Goal: Transaction & Acquisition: Purchase product/service

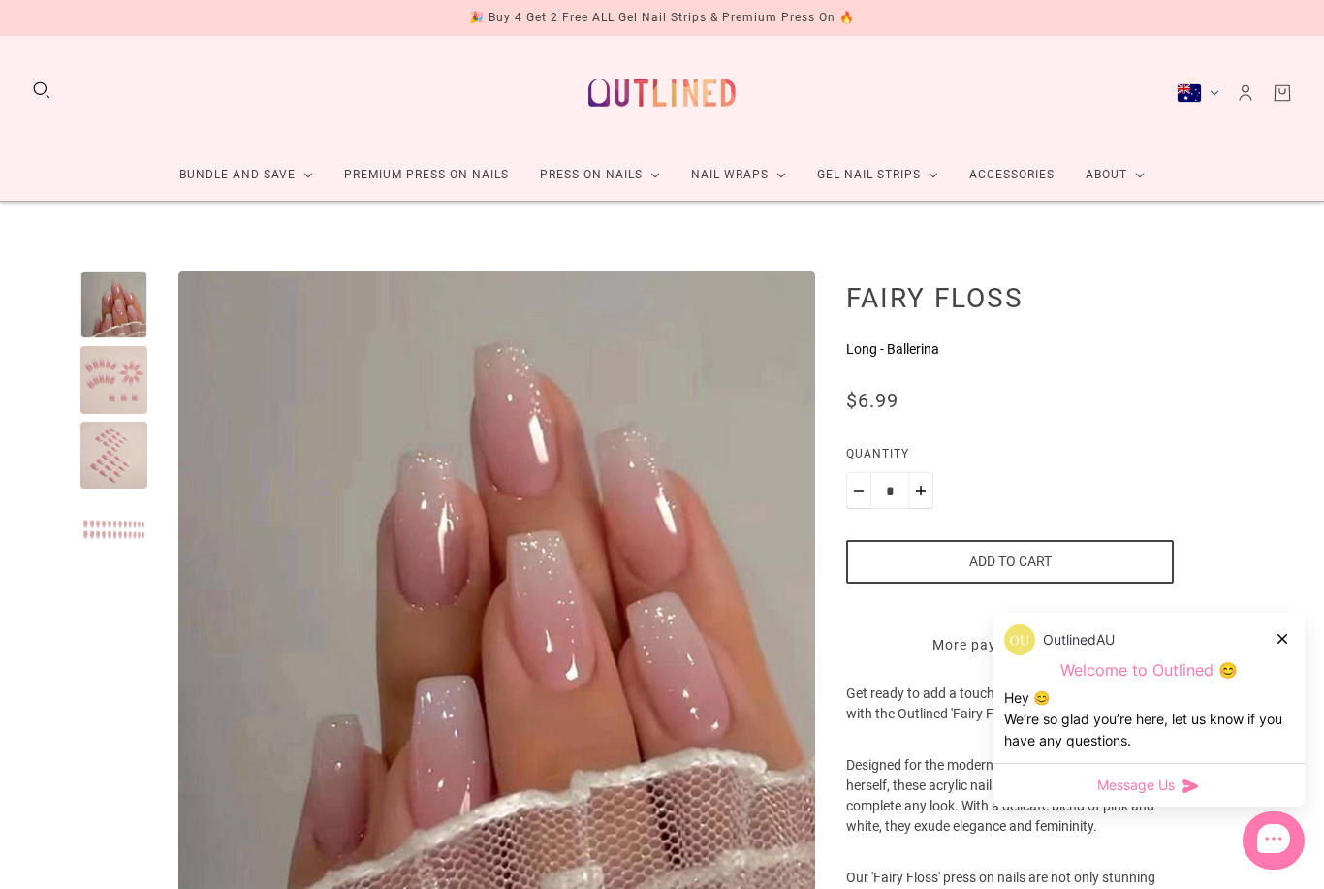
click at [410, 187] on link "Premium Press On Nails" at bounding box center [427, 174] width 196 height 51
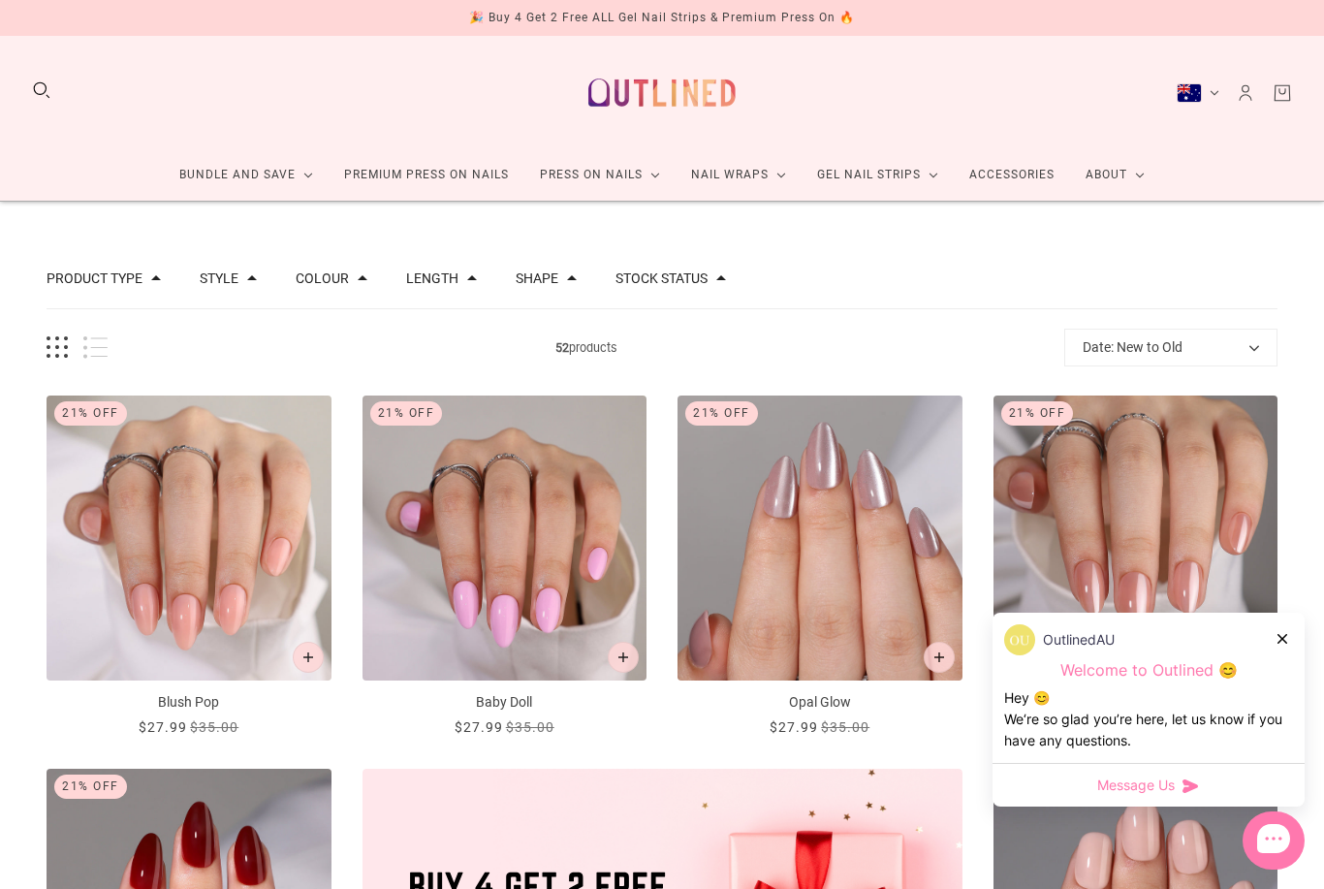
click at [1286, 637] on icon at bounding box center [1283, 639] width 10 height 10
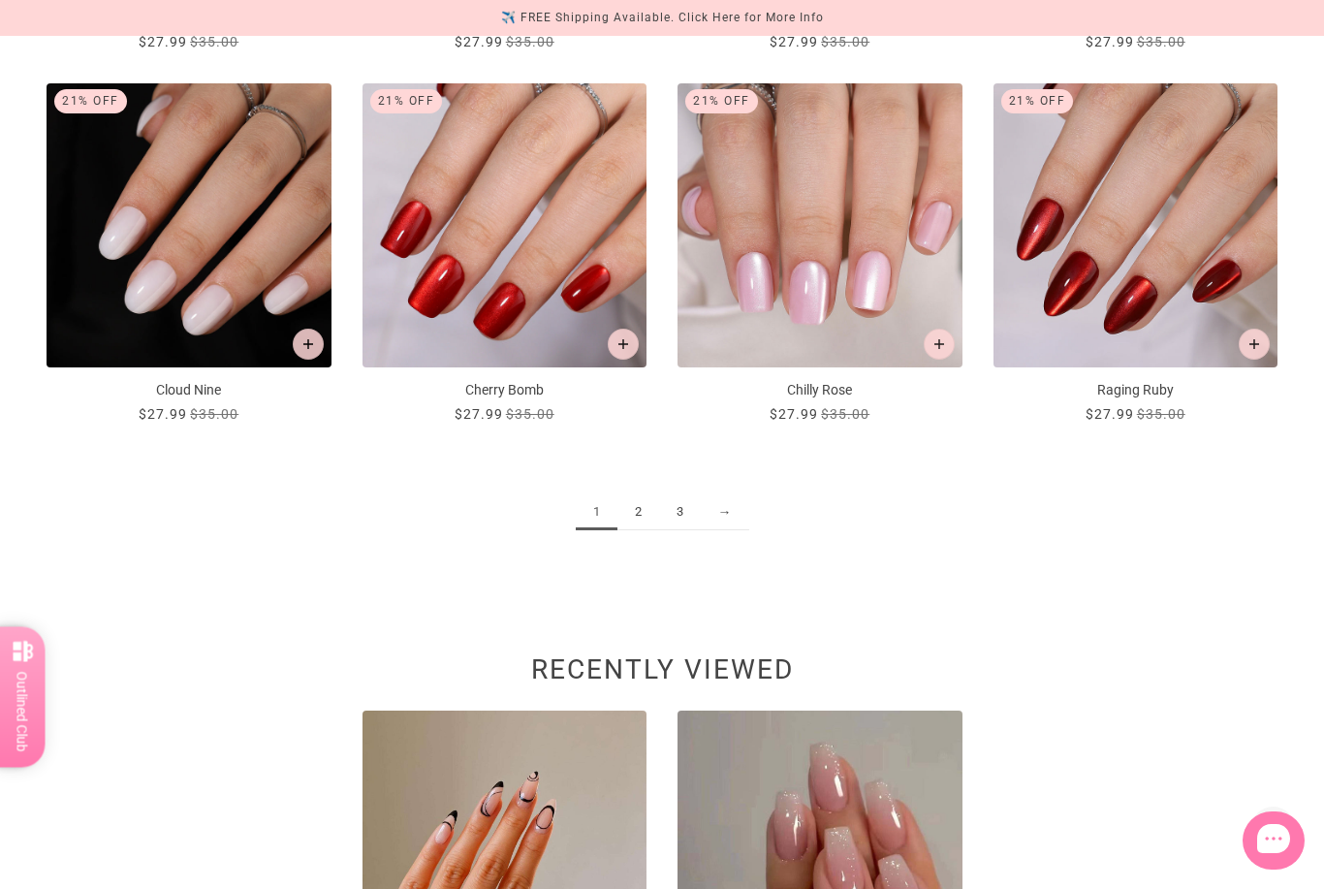
scroll to position [2147, 0]
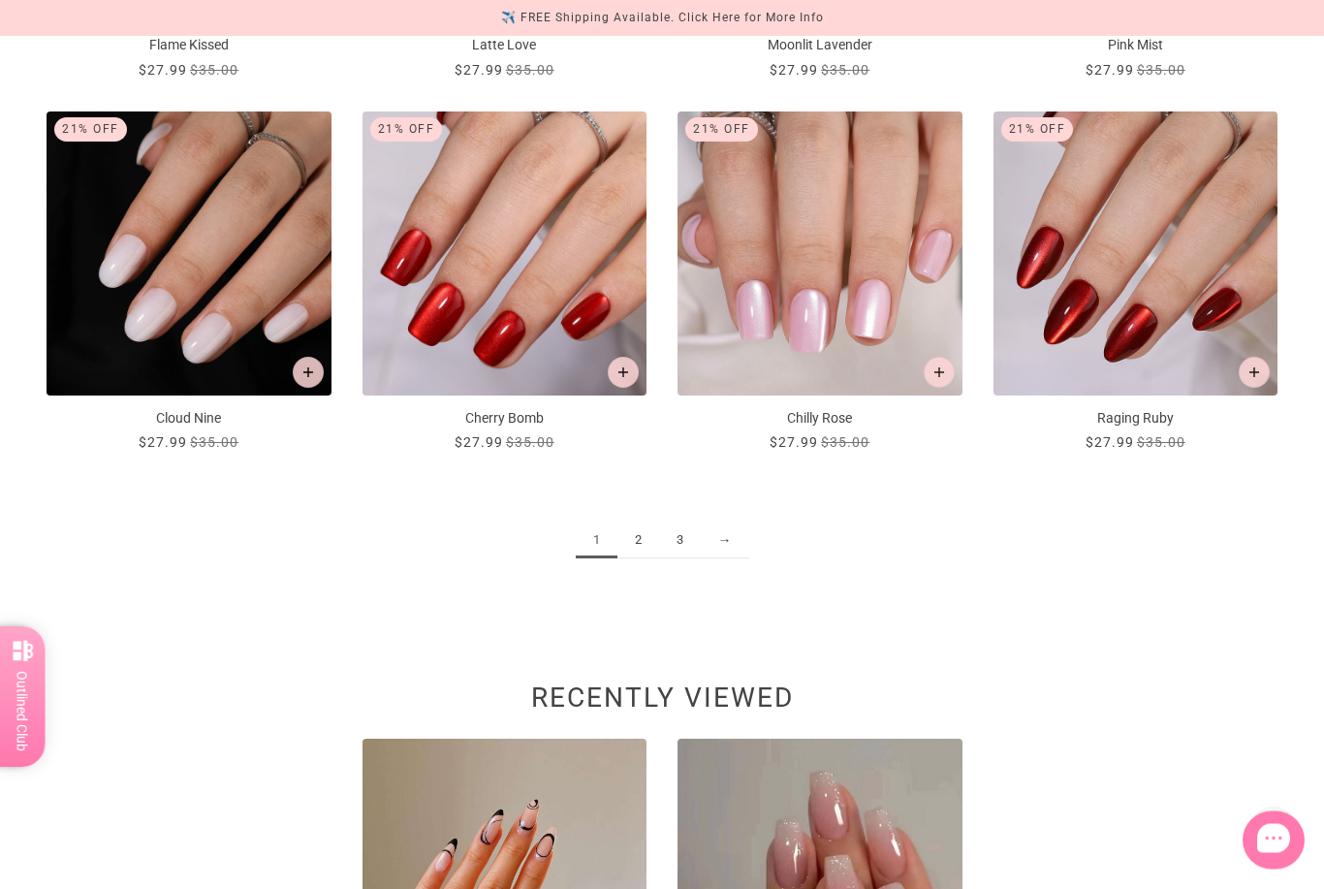
click at [632, 546] on link "2" at bounding box center [639, 541] width 42 height 36
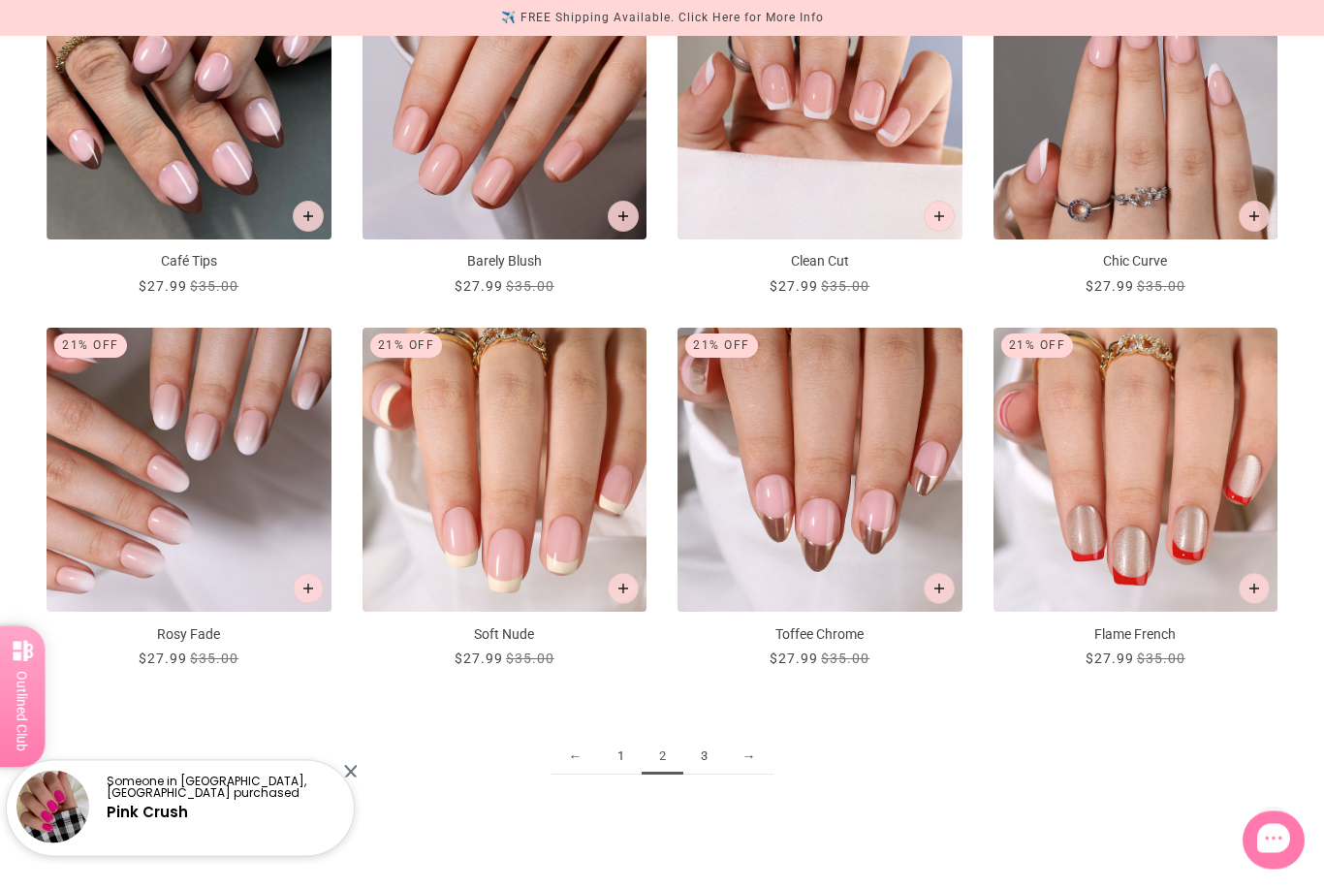
scroll to position [1932, 0]
click at [707, 755] on link "3" at bounding box center [704, 757] width 42 height 36
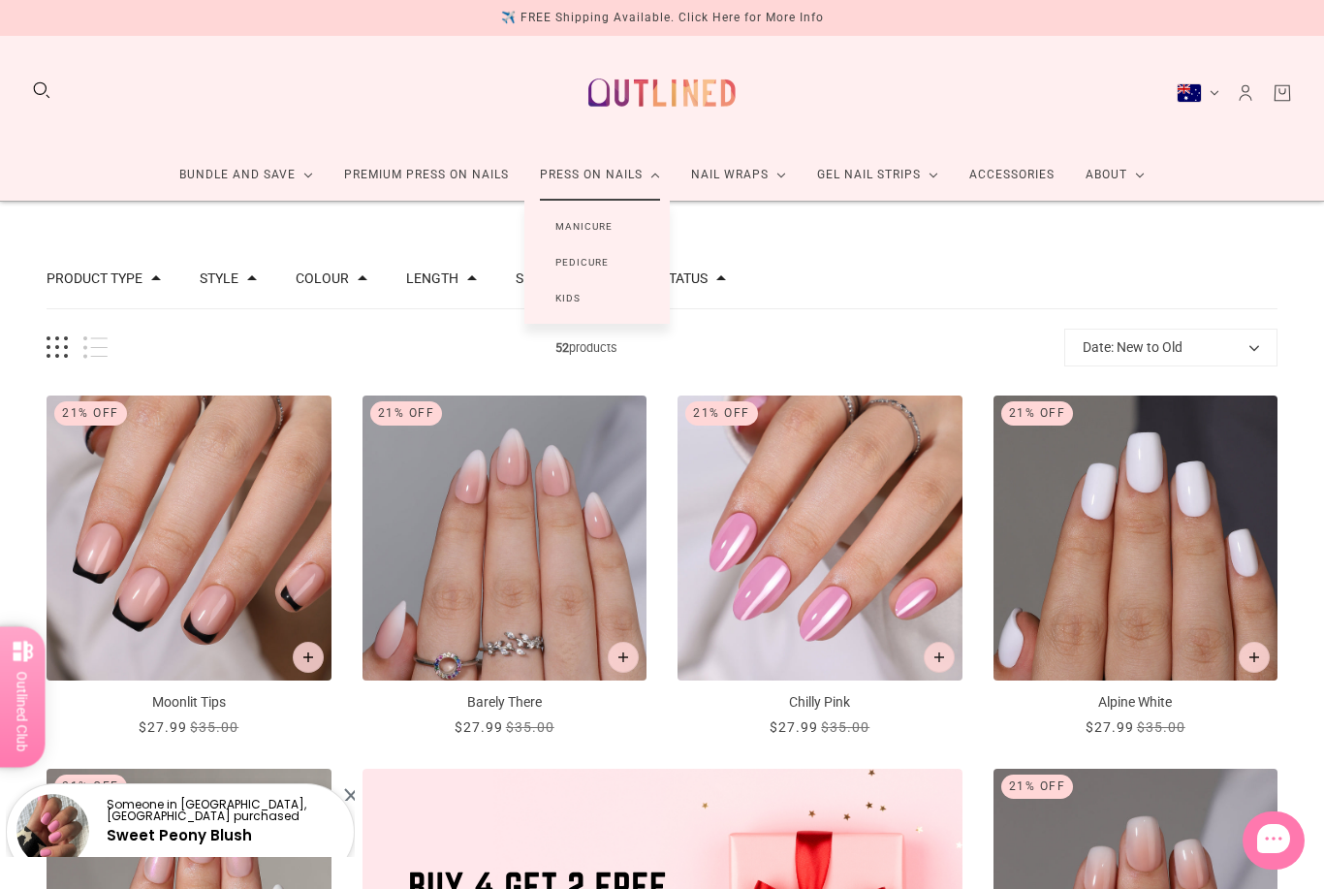
click at [597, 226] on link "Manicure" at bounding box center [583, 226] width 119 height 36
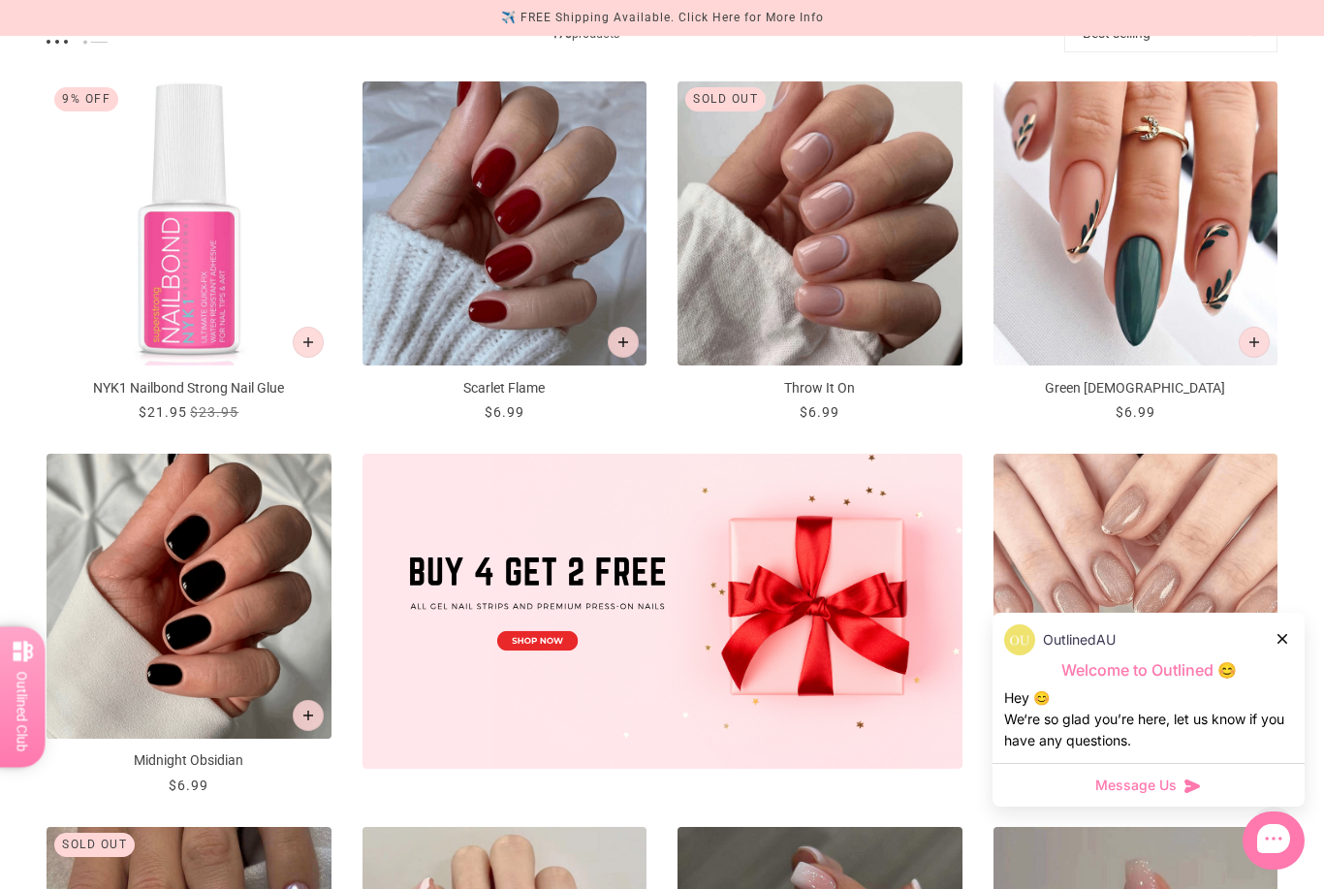
scroll to position [333, 0]
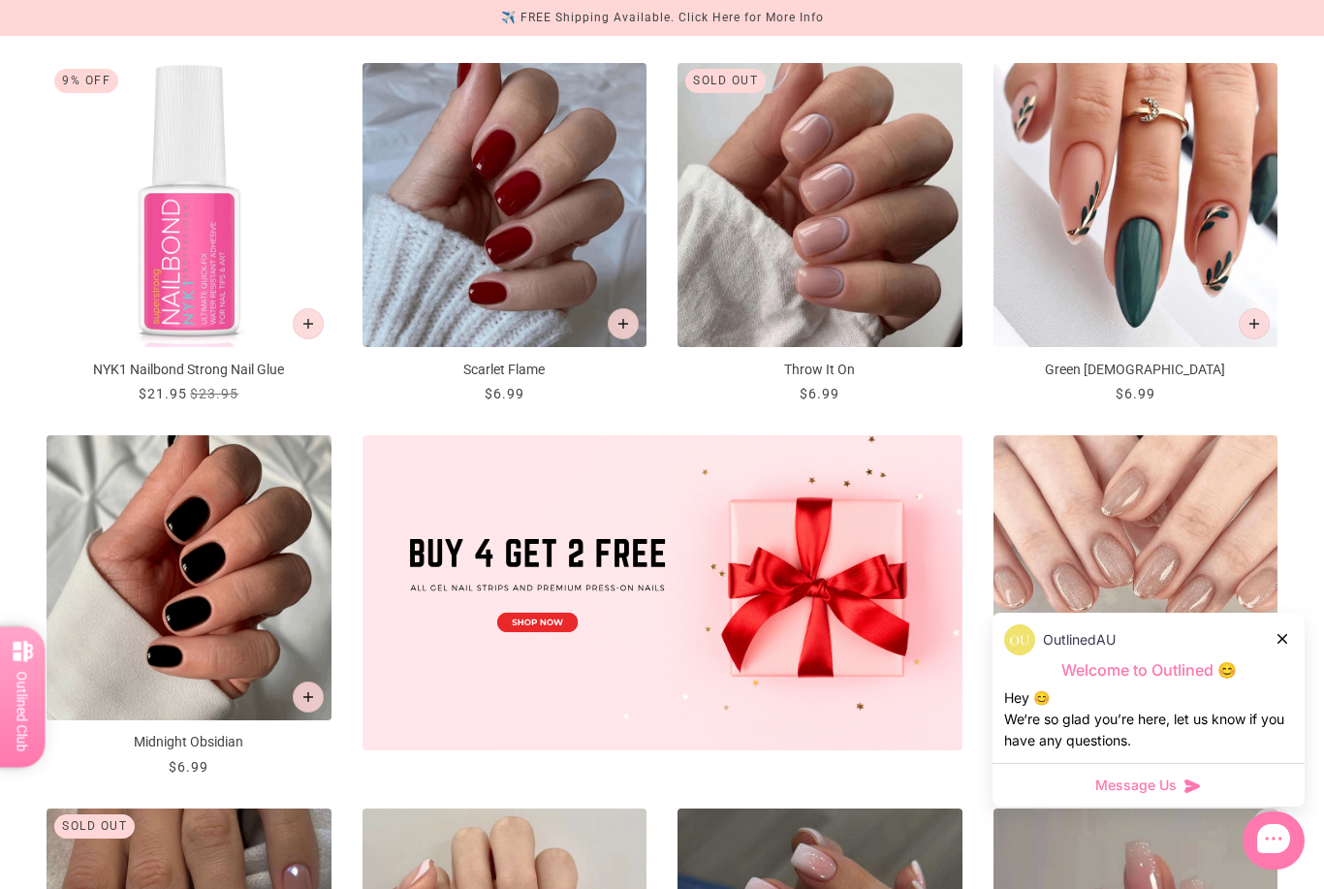
click at [1278, 644] on icon at bounding box center [1283, 639] width 10 height 10
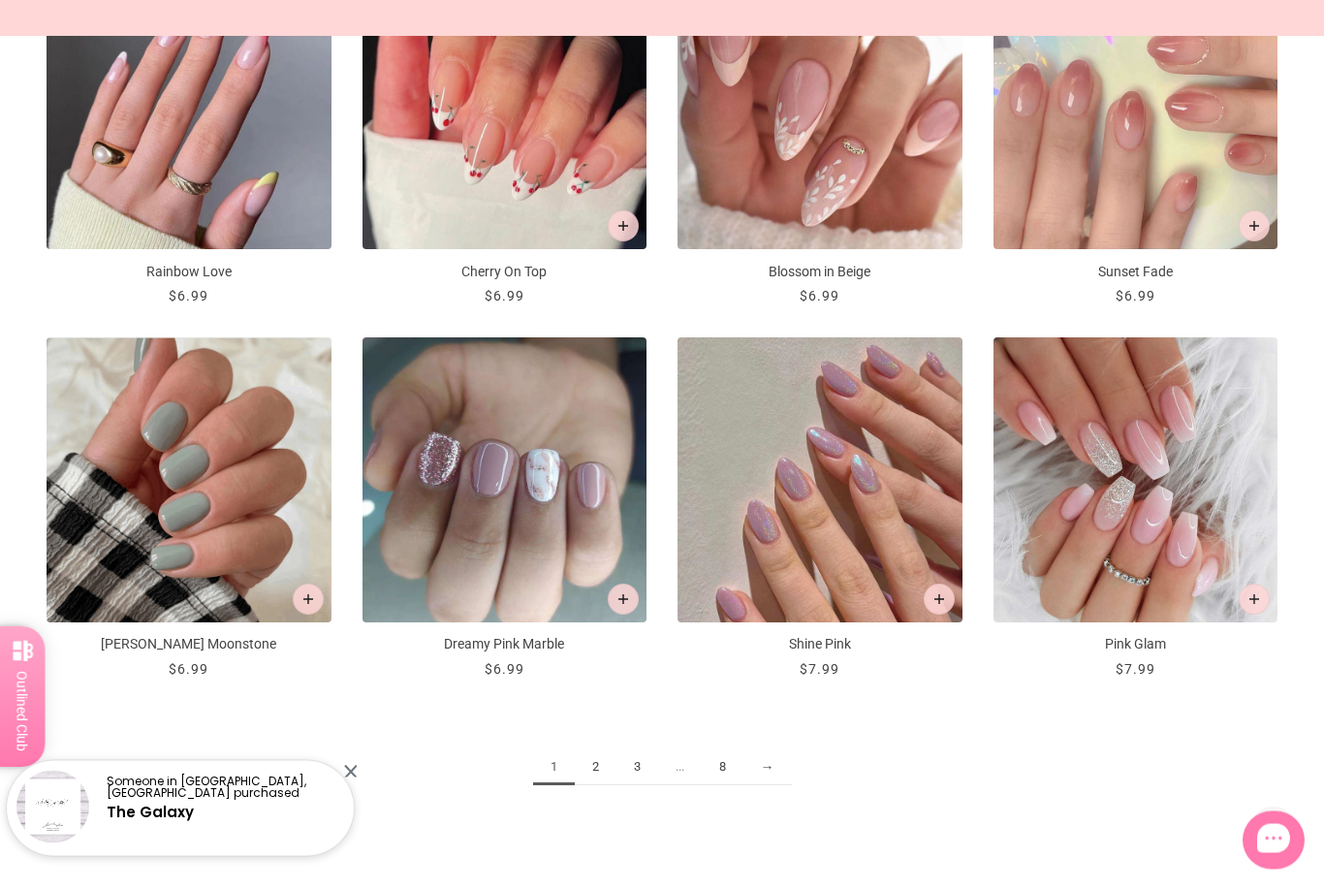
scroll to position [1922, 0]
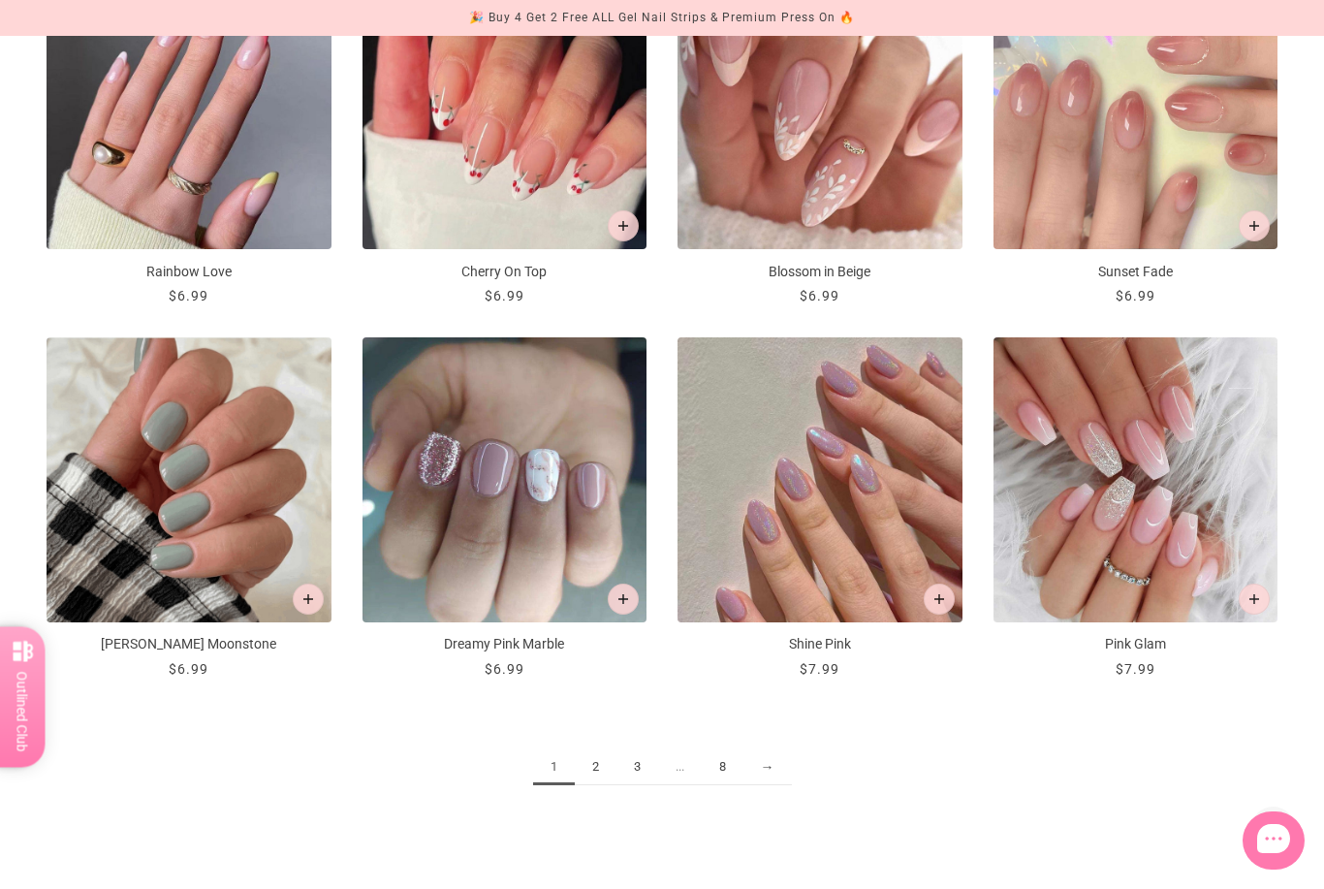
click at [589, 774] on link "2" at bounding box center [596, 767] width 42 height 36
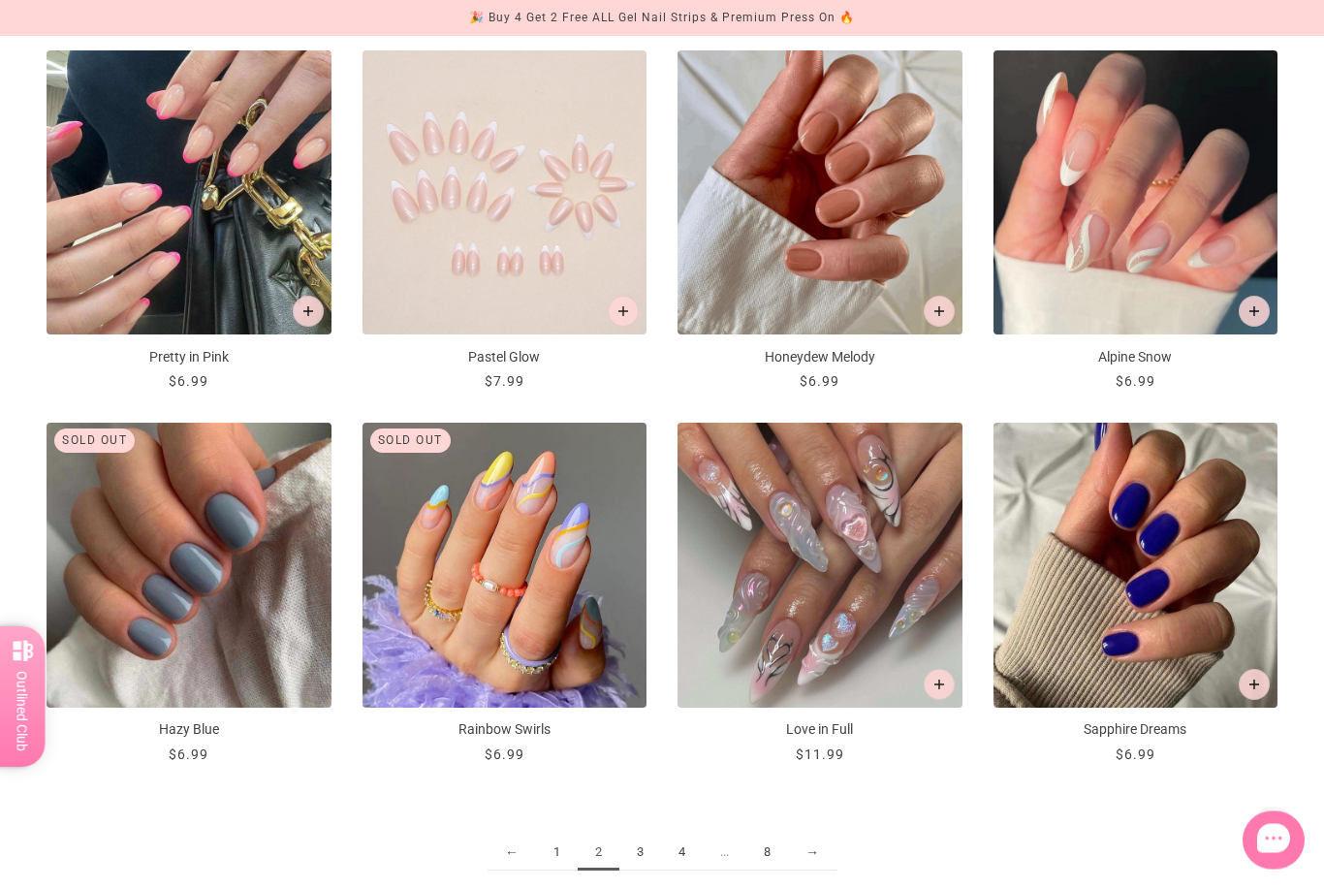
scroll to position [1837, 0]
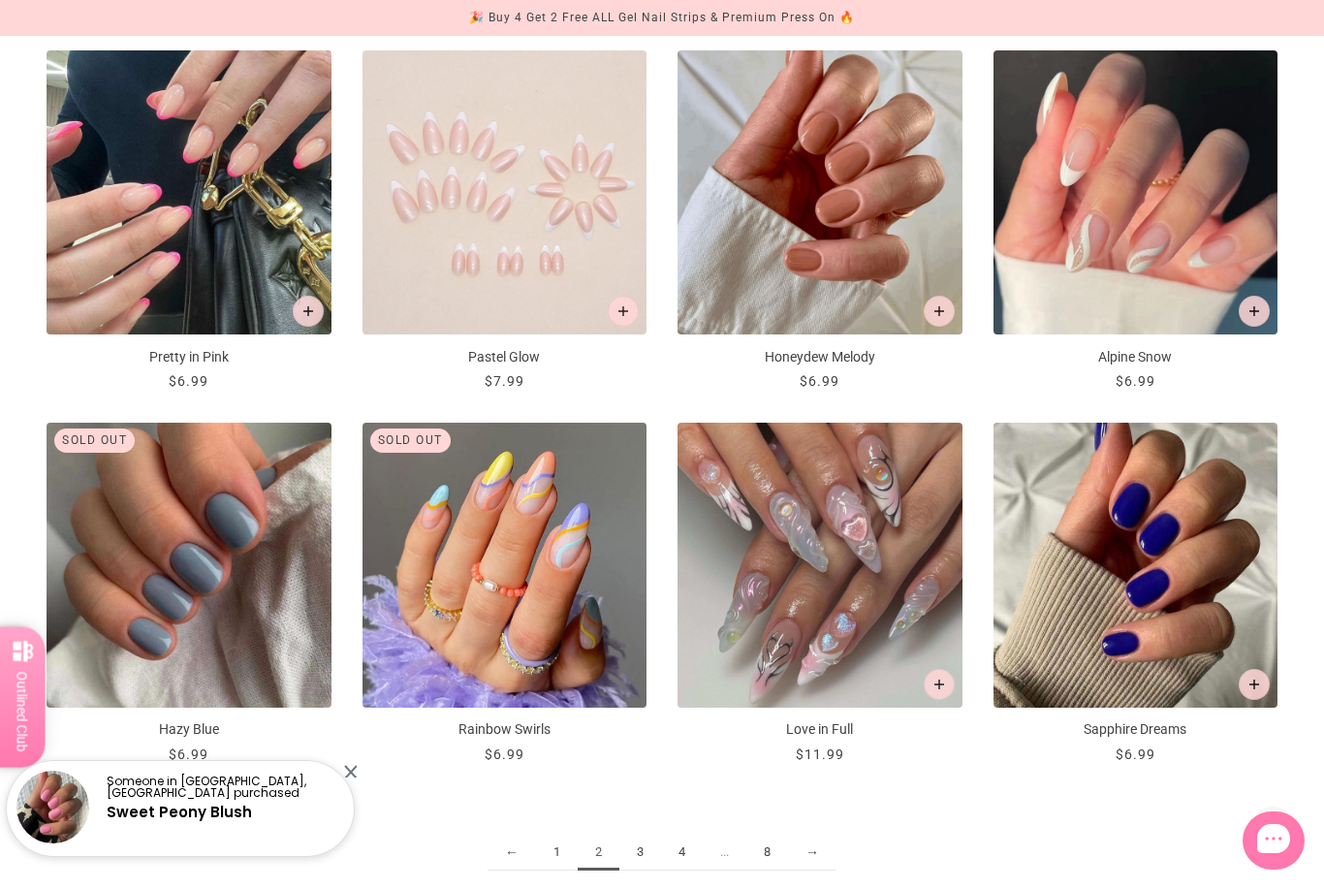
click at [637, 852] on link "3" at bounding box center [640, 853] width 42 height 36
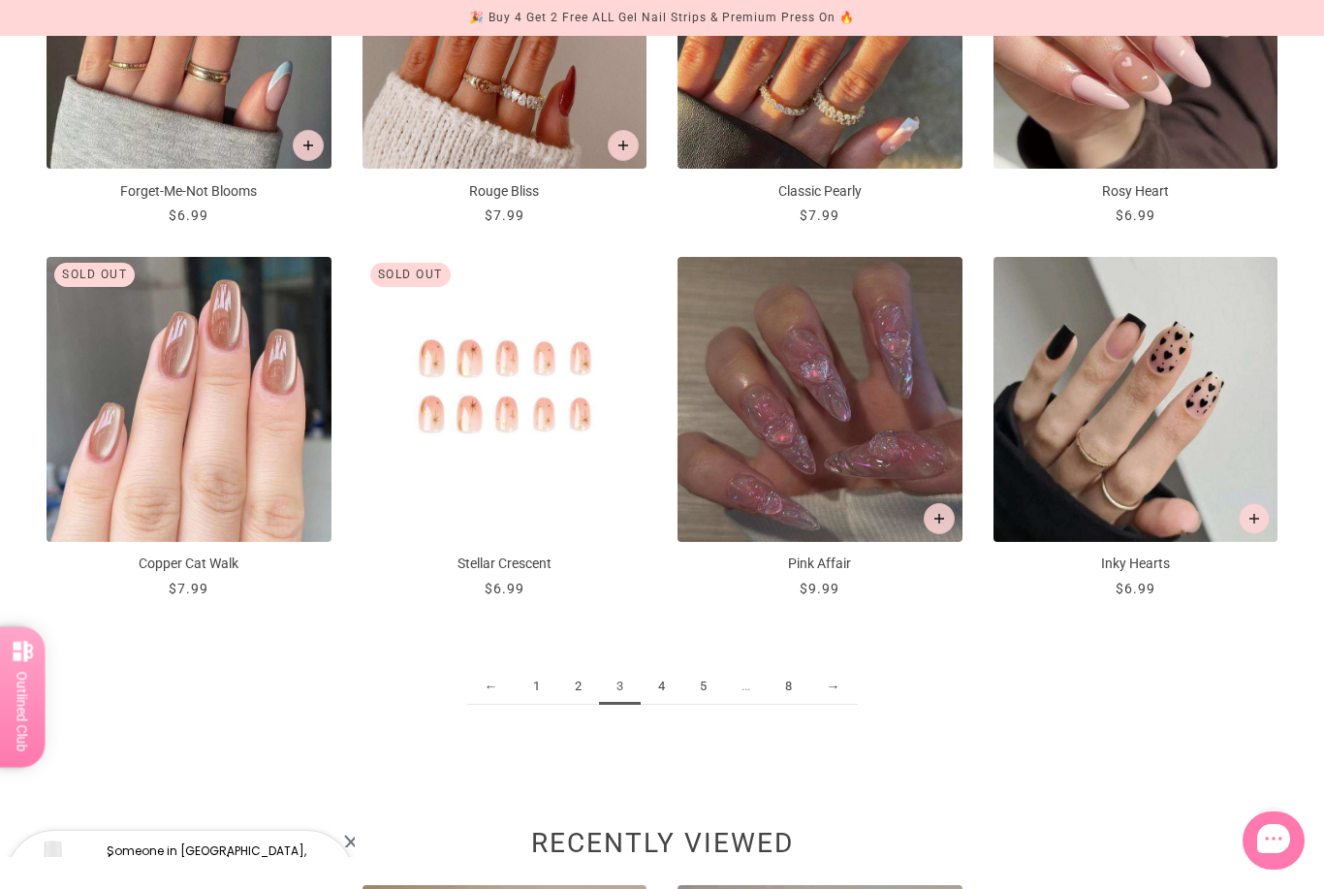
scroll to position [2012, 0]
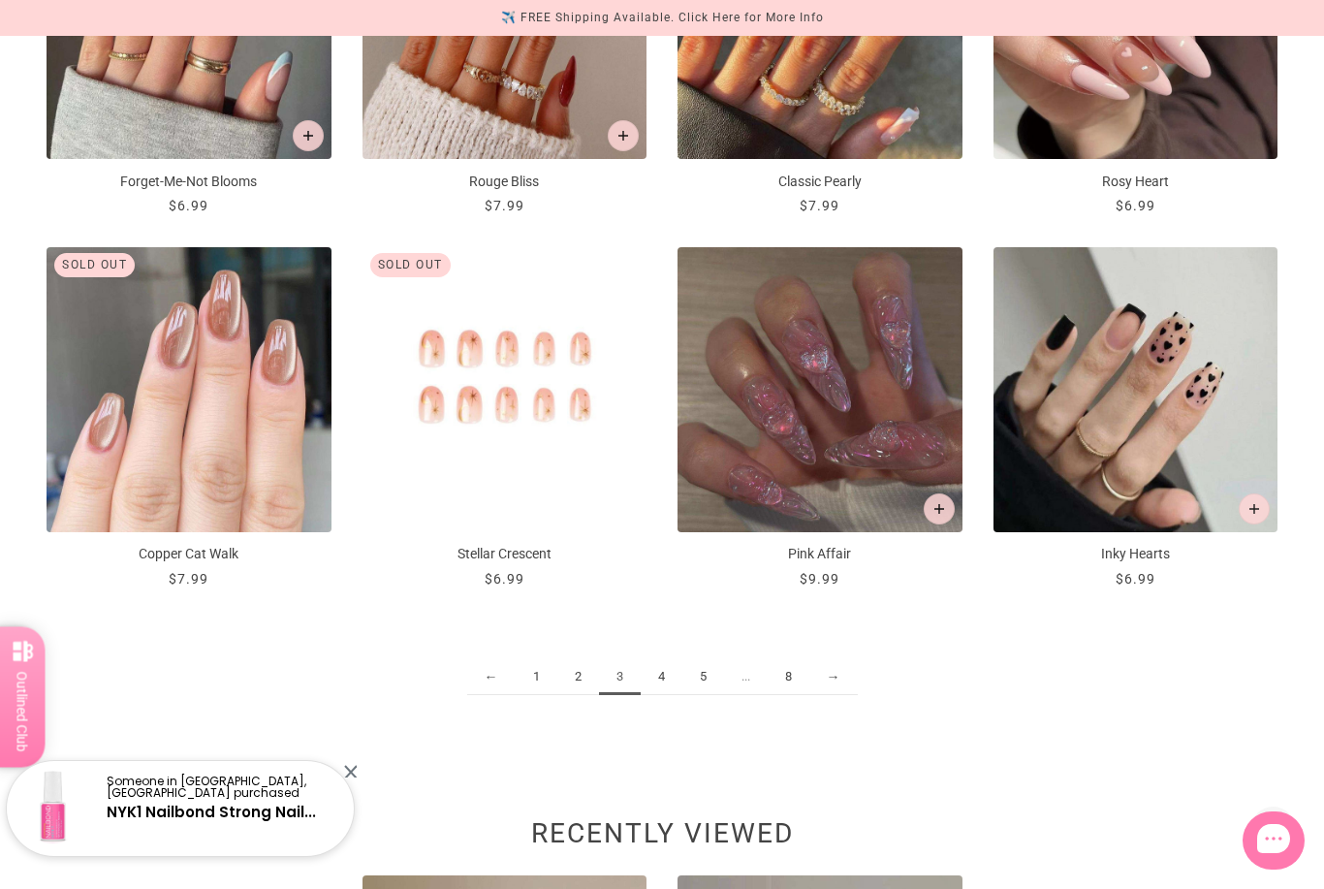
click at [652, 676] on link "4" at bounding box center [662, 677] width 42 height 36
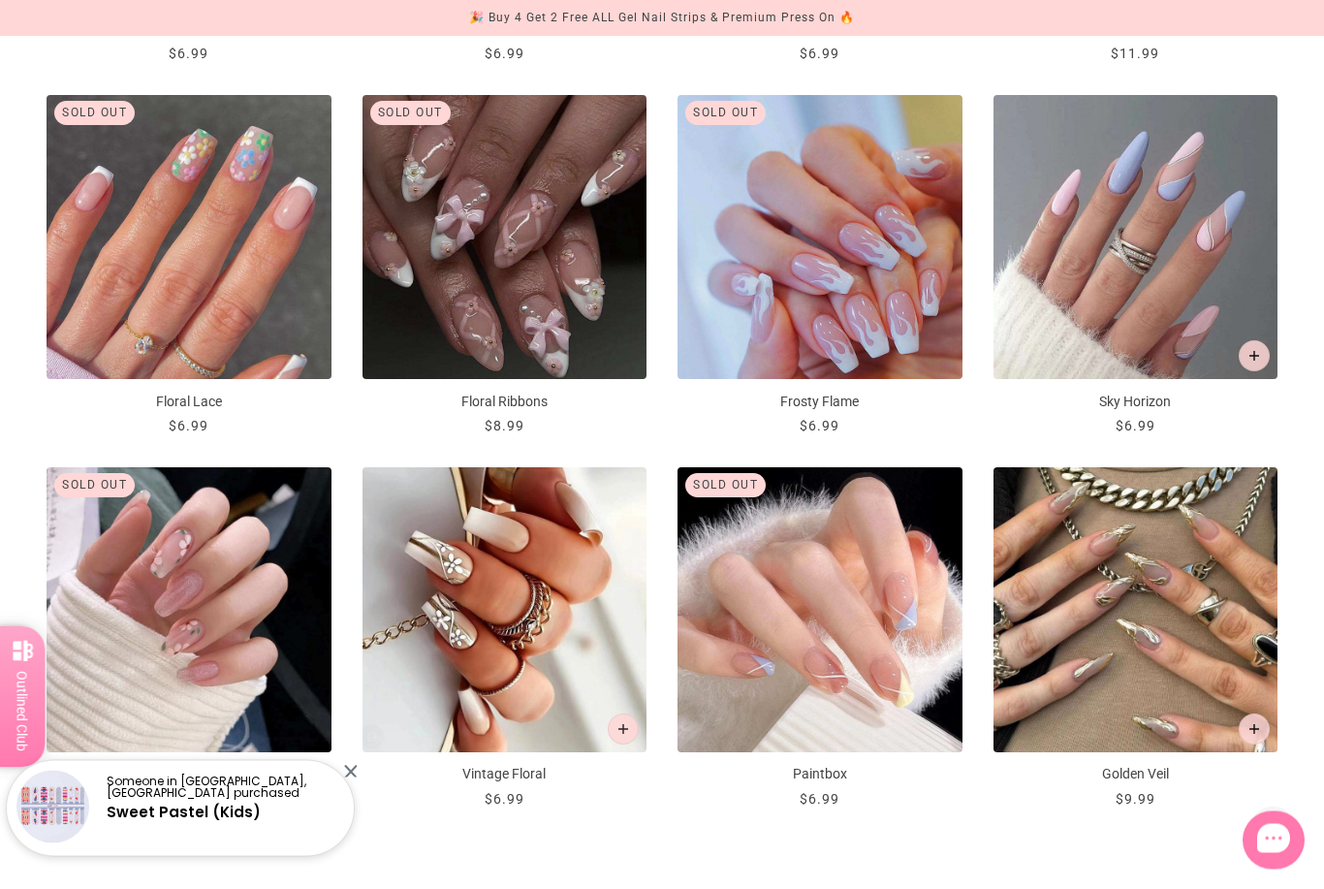
scroll to position [1792, 0]
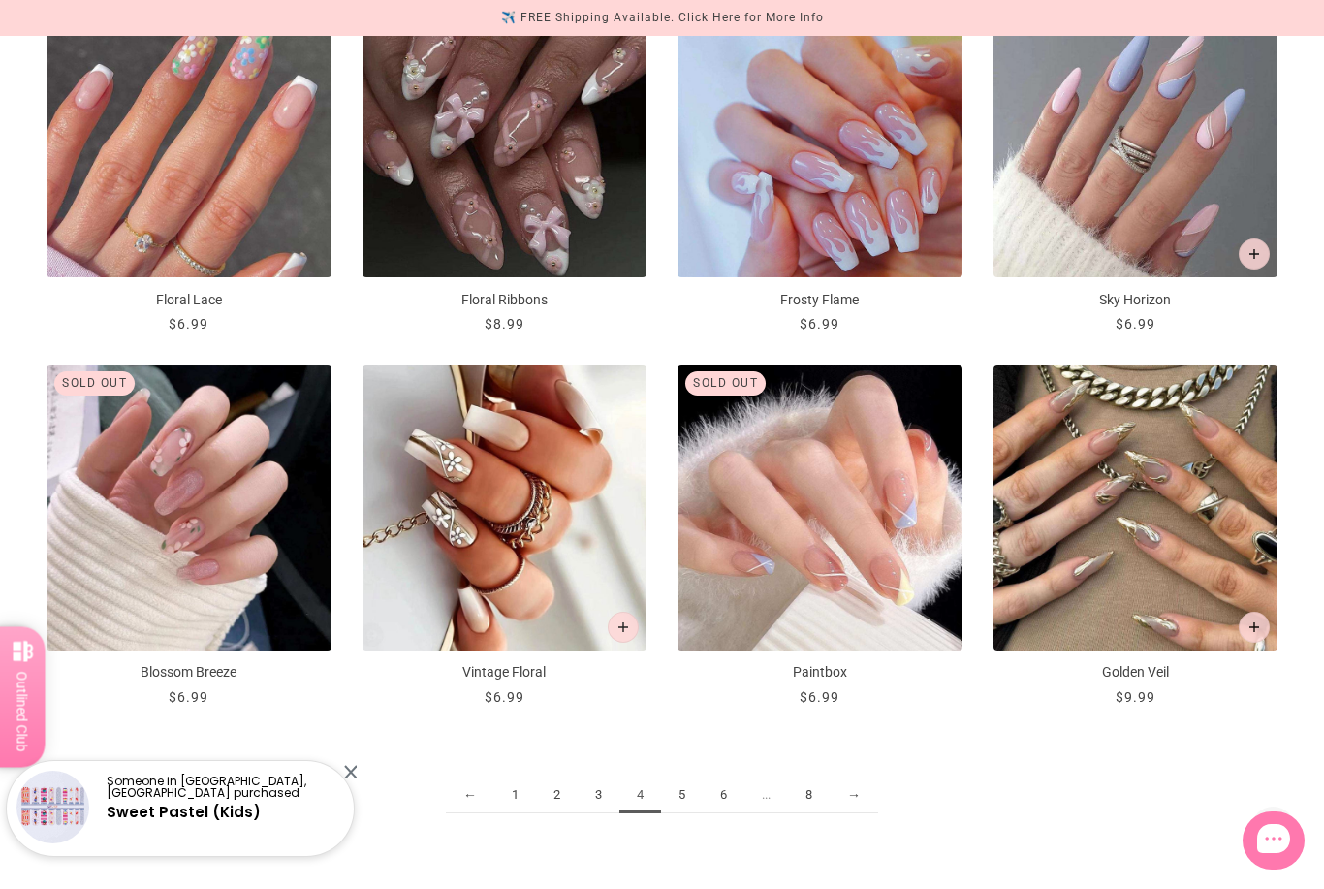
click at [698, 788] on link "5" at bounding box center [682, 795] width 42 height 36
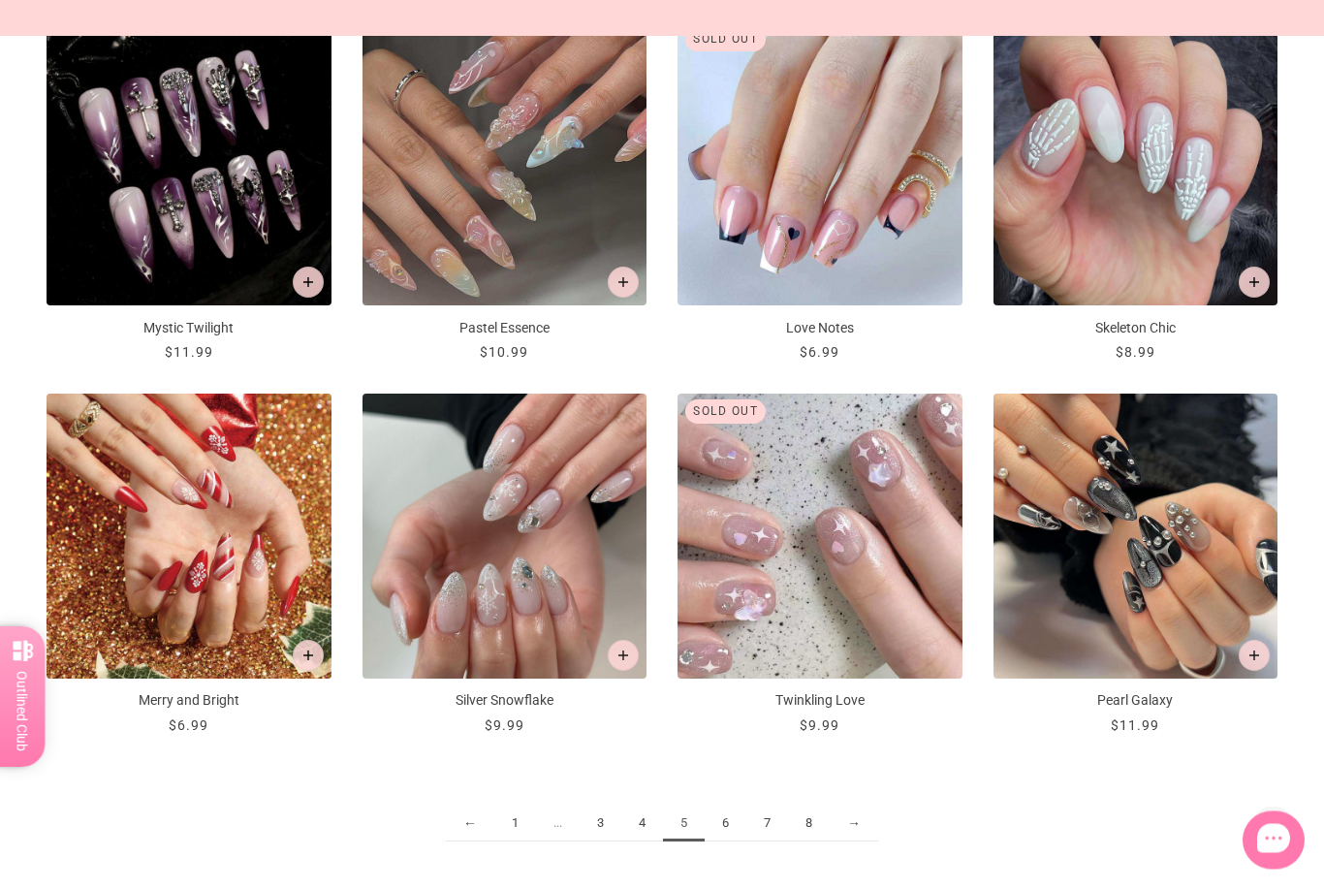
scroll to position [1923, 0]
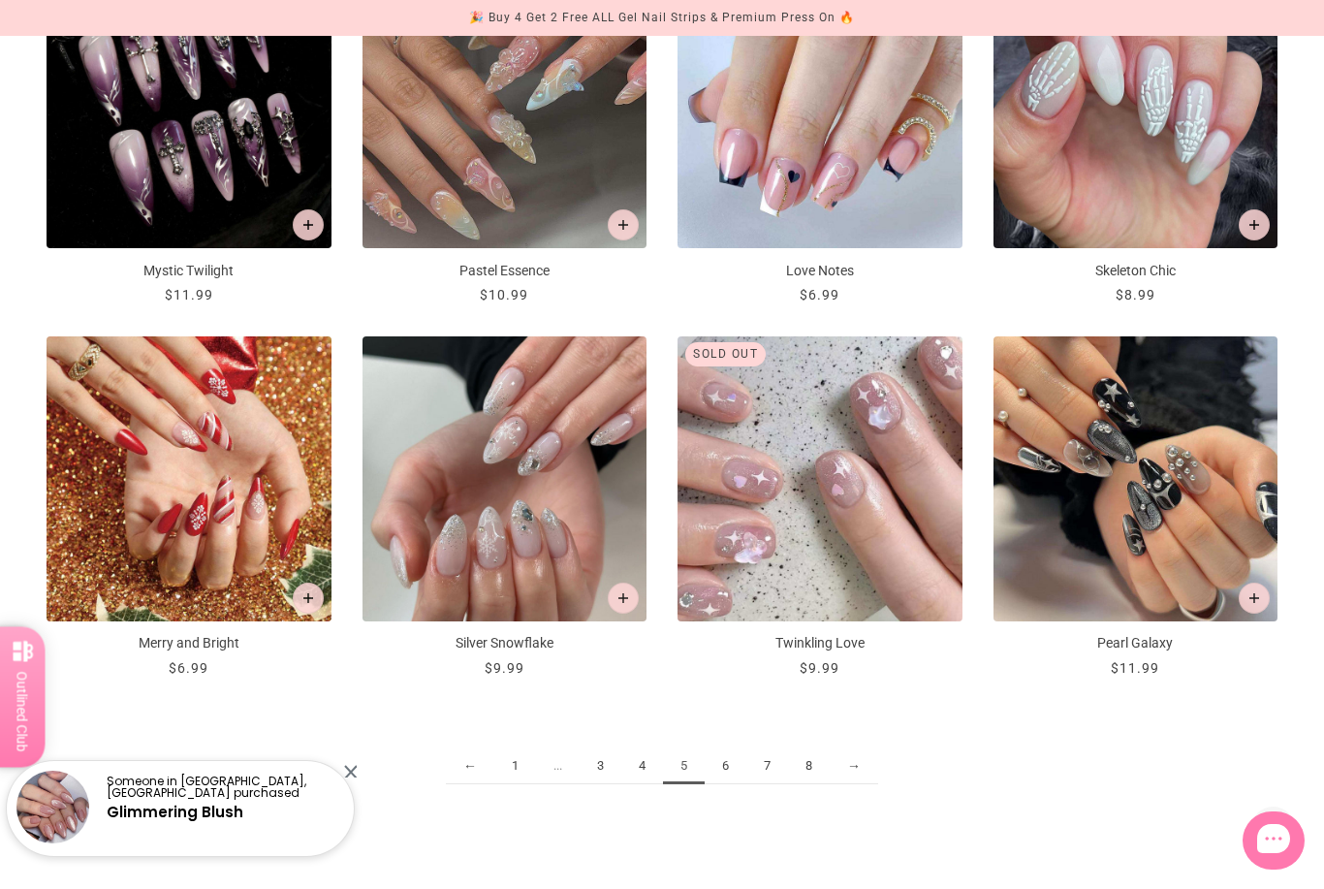
click at [723, 768] on link "6" at bounding box center [726, 766] width 42 height 36
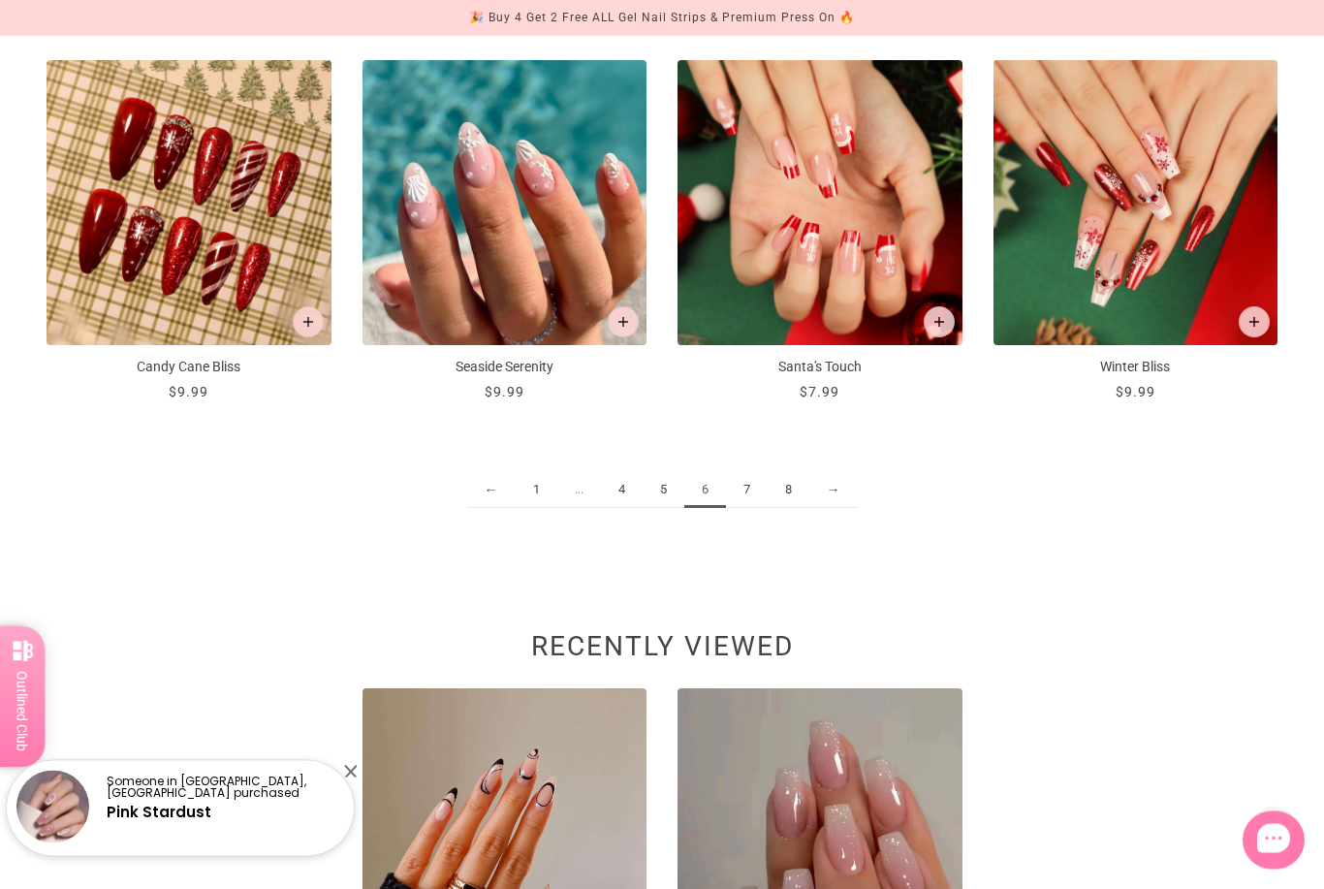
scroll to position [2211, 0]
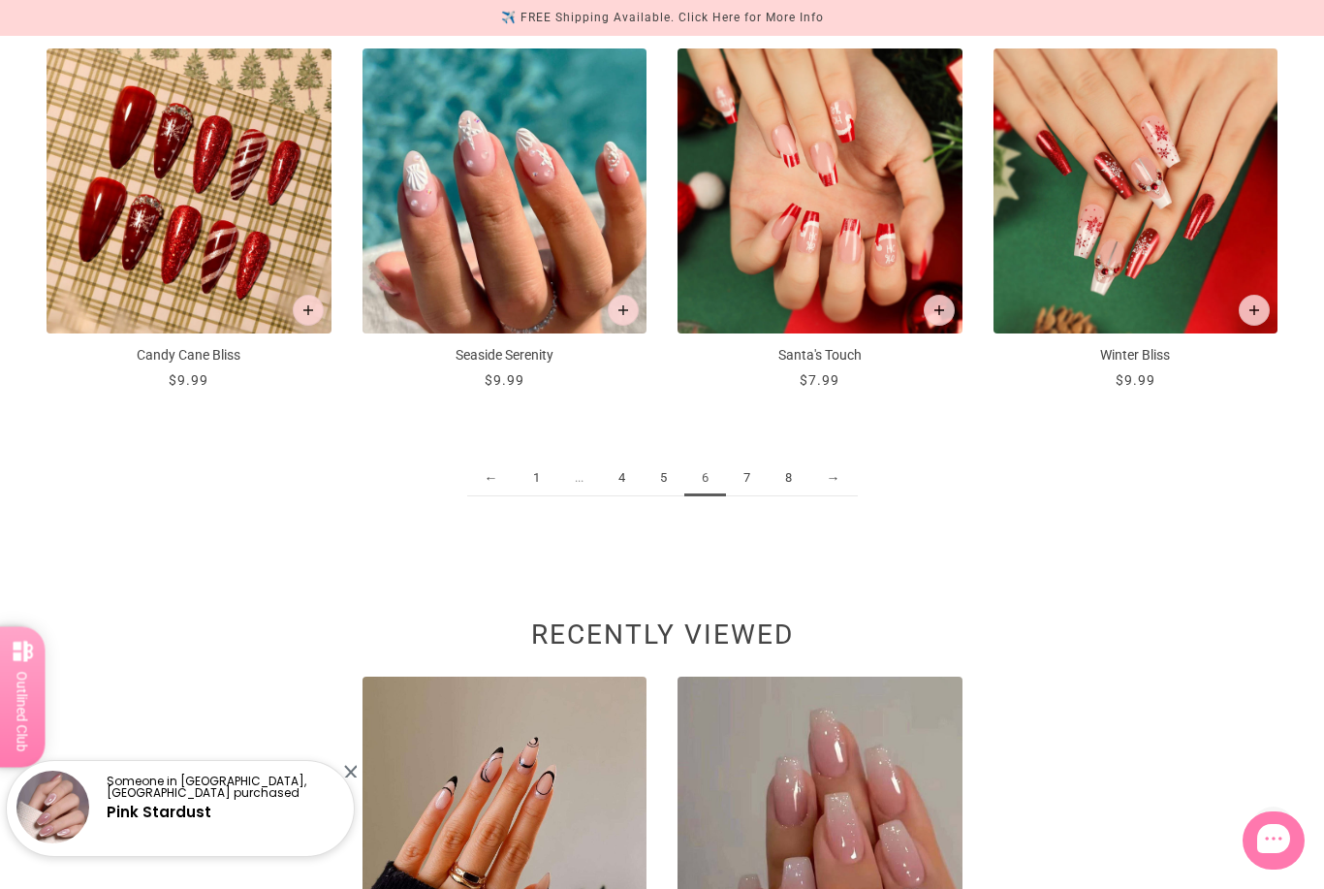
click at [752, 473] on link "7" at bounding box center [747, 478] width 42 height 36
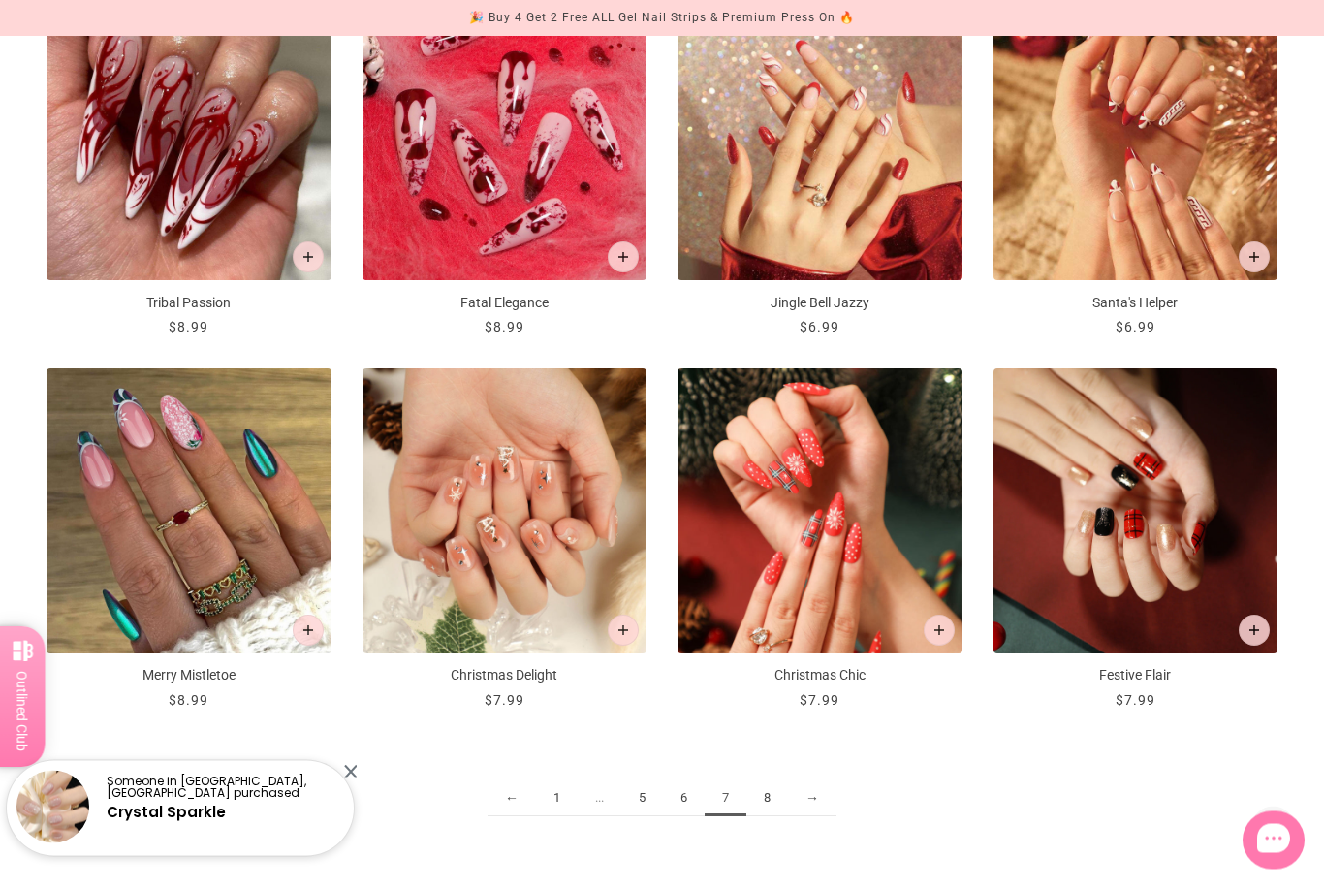
scroll to position [1891, 0]
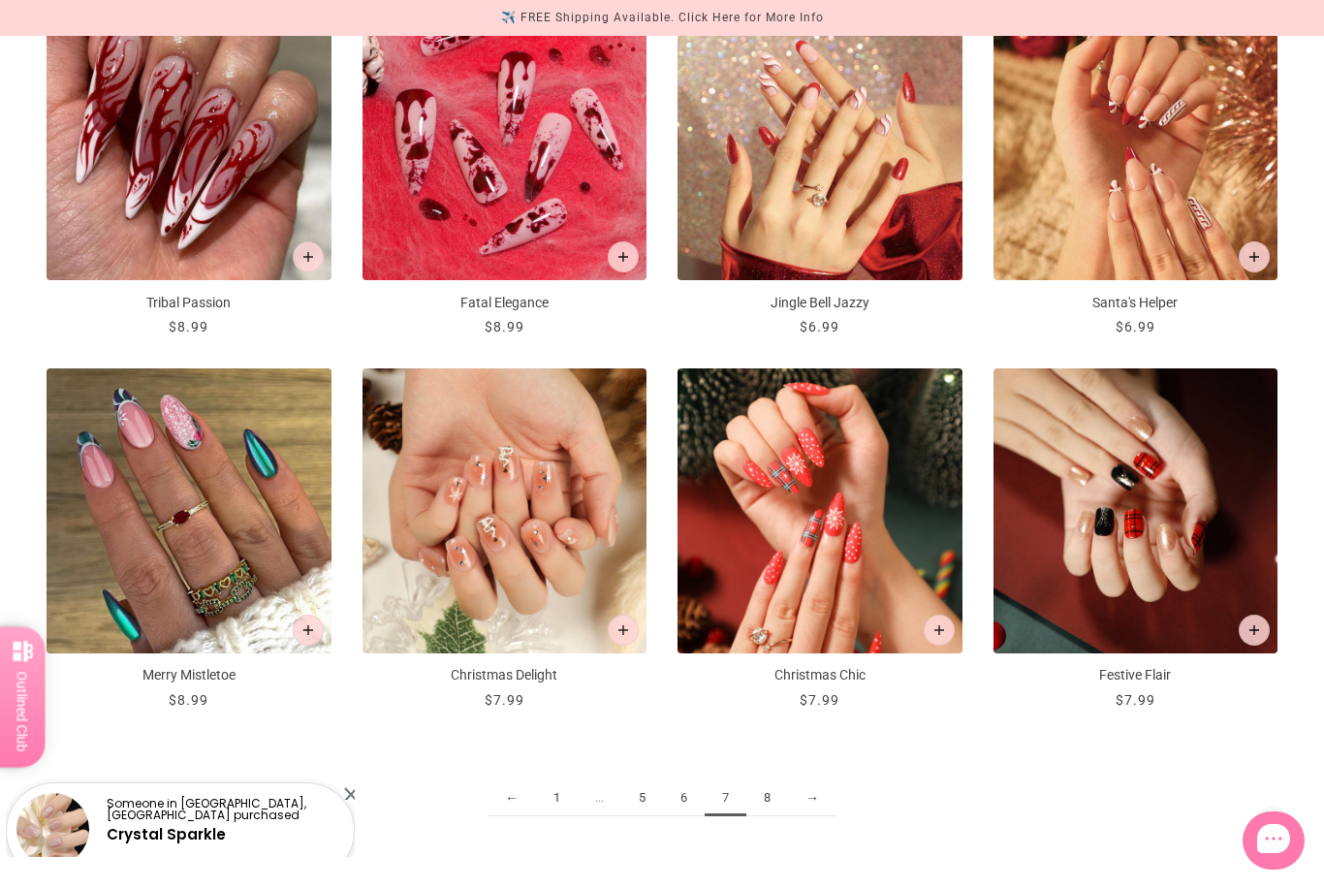
click at [768, 800] on link "8" at bounding box center [767, 798] width 42 height 36
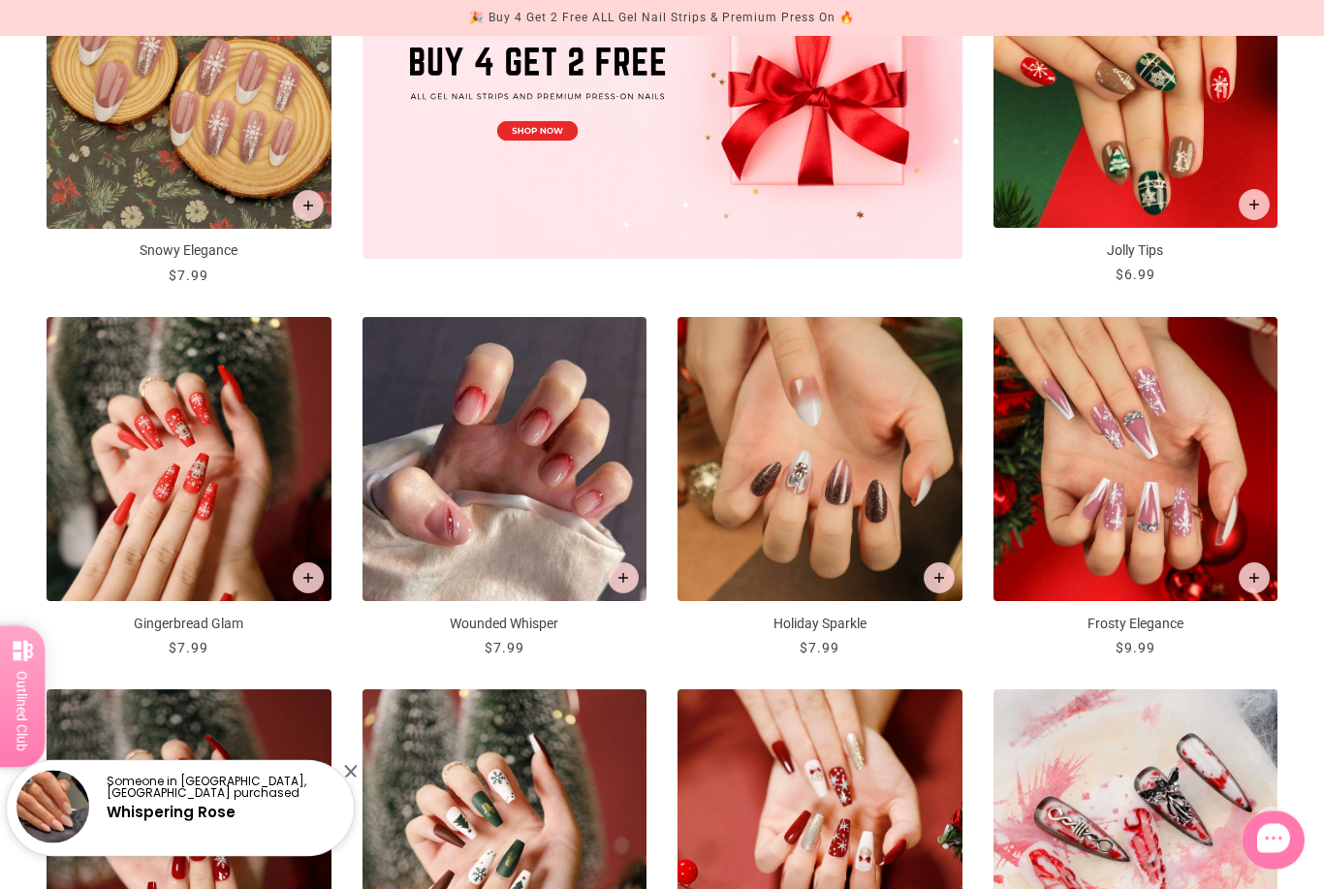
scroll to position [780, 0]
